Goal: Register for event/course

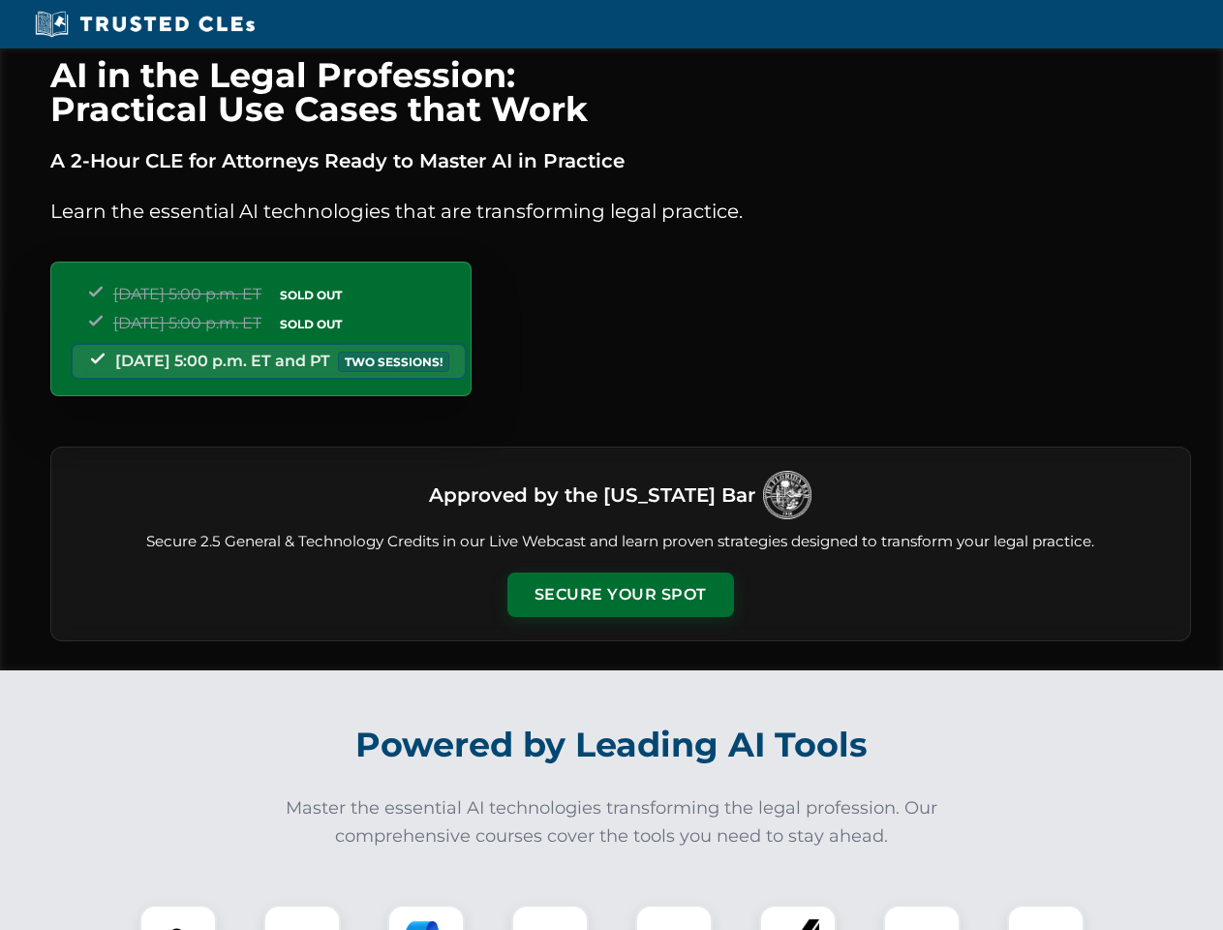
click at [620, 595] on button "Secure Your Spot" at bounding box center [621, 594] width 227 height 45
click at [178, 917] on img at bounding box center [178, 943] width 56 height 56
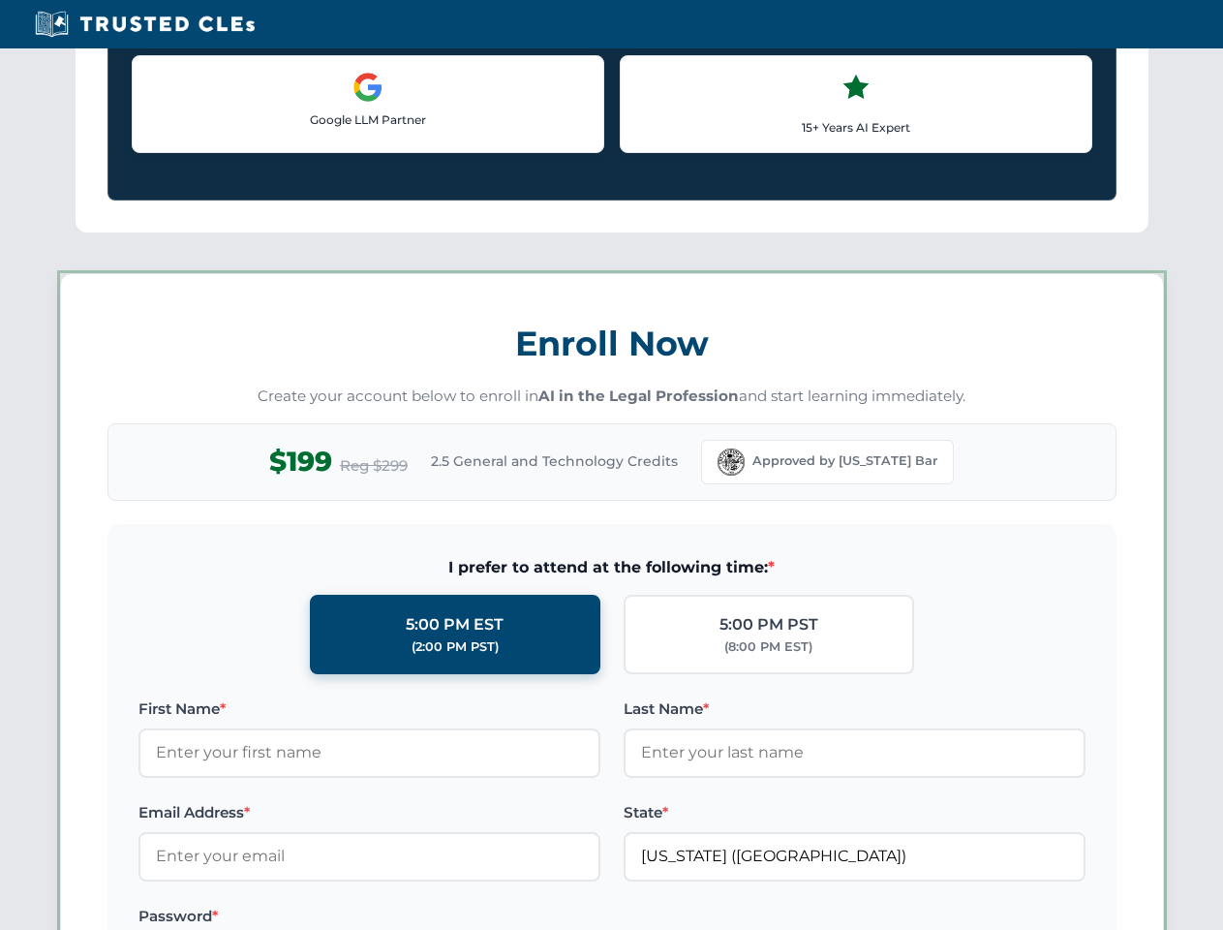
click at [426, 917] on label "Password *" at bounding box center [370, 916] width 462 height 23
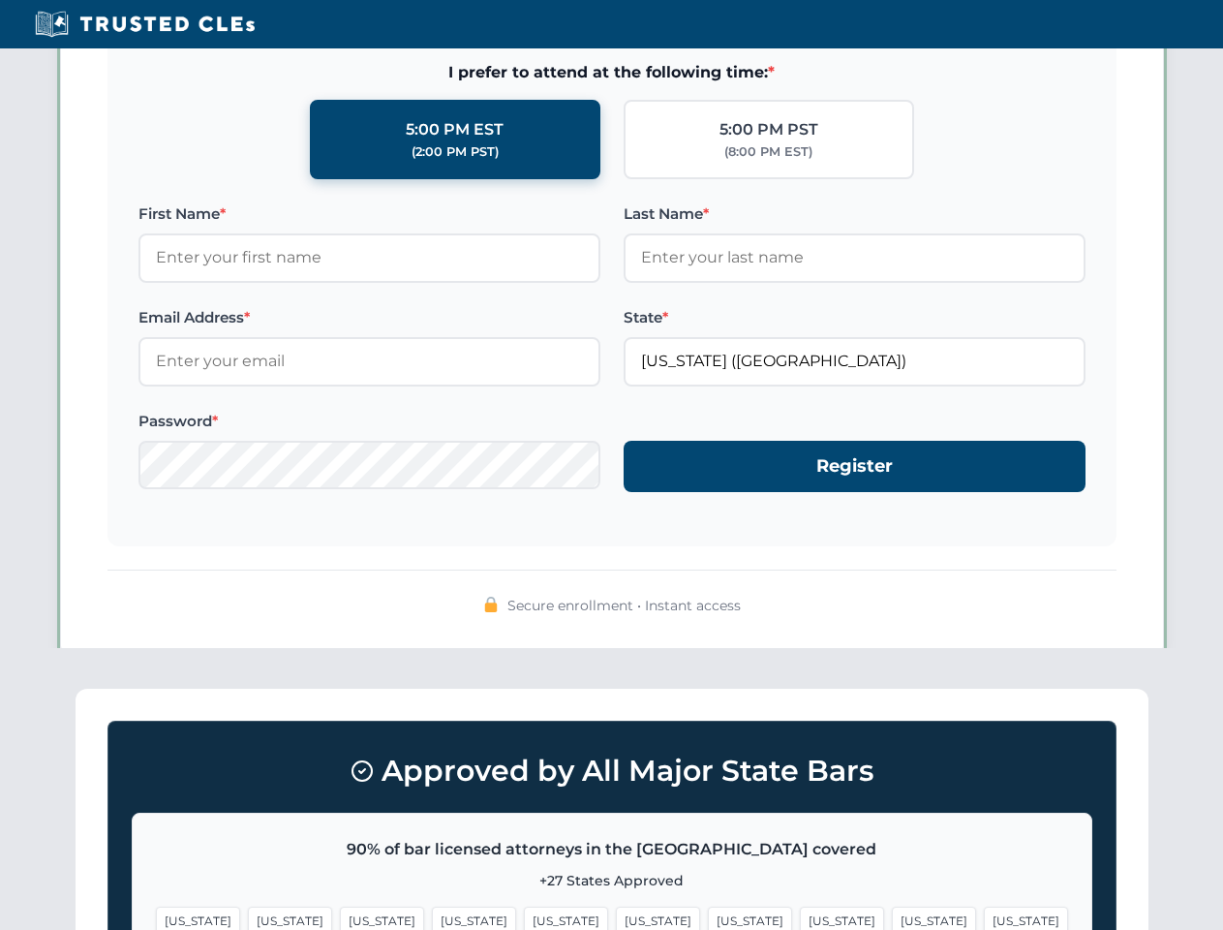
click at [892, 917] on span "[US_STATE]" at bounding box center [934, 921] width 84 height 28
